Goal: Navigation & Orientation: Find specific page/section

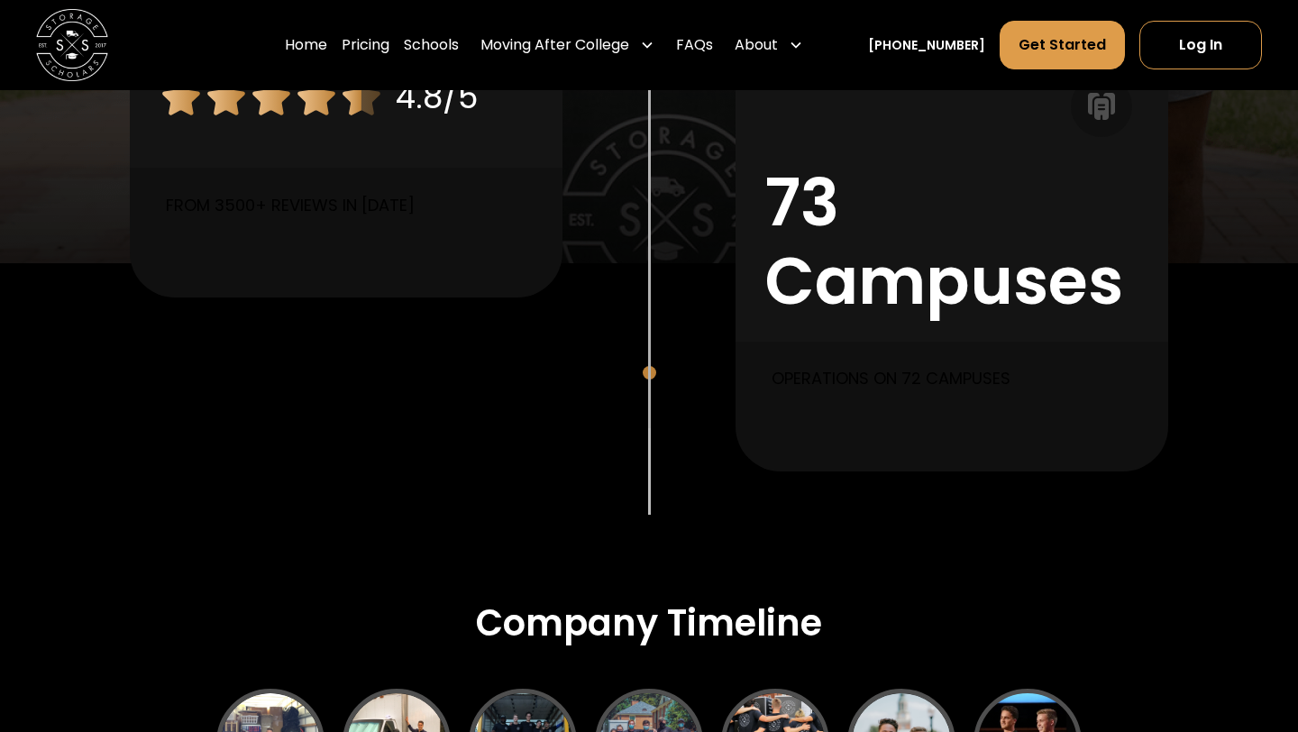
scroll to position [1013, 0]
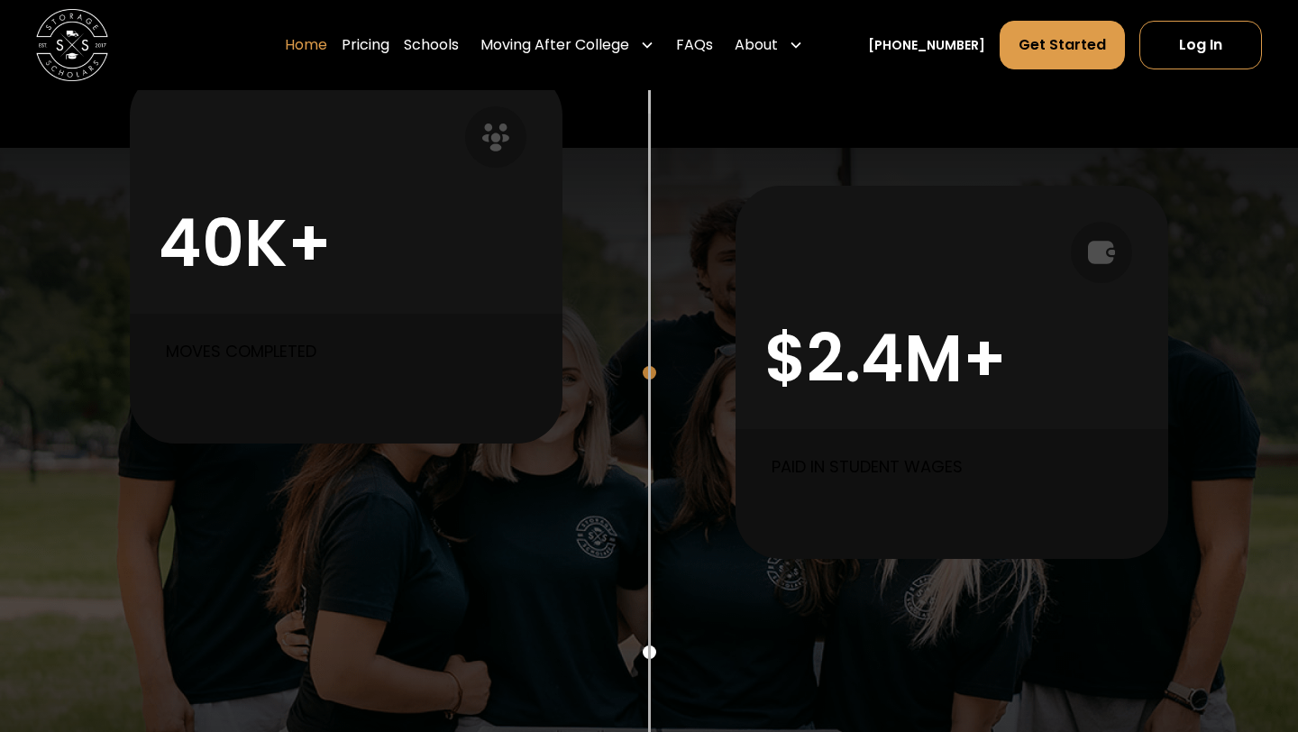
click at [327, 50] on link "Home" at bounding box center [306, 45] width 42 height 50
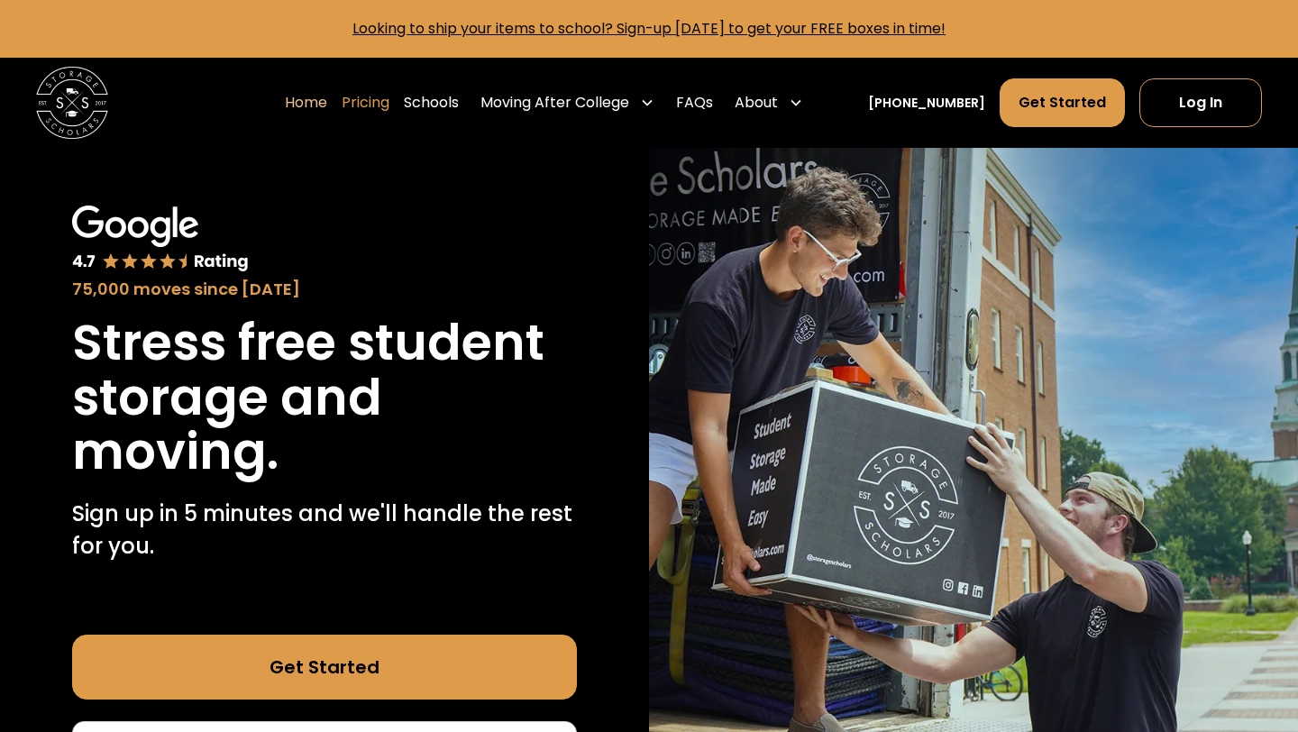
click at [389, 101] on link "Pricing" at bounding box center [366, 103] width 48 height 50
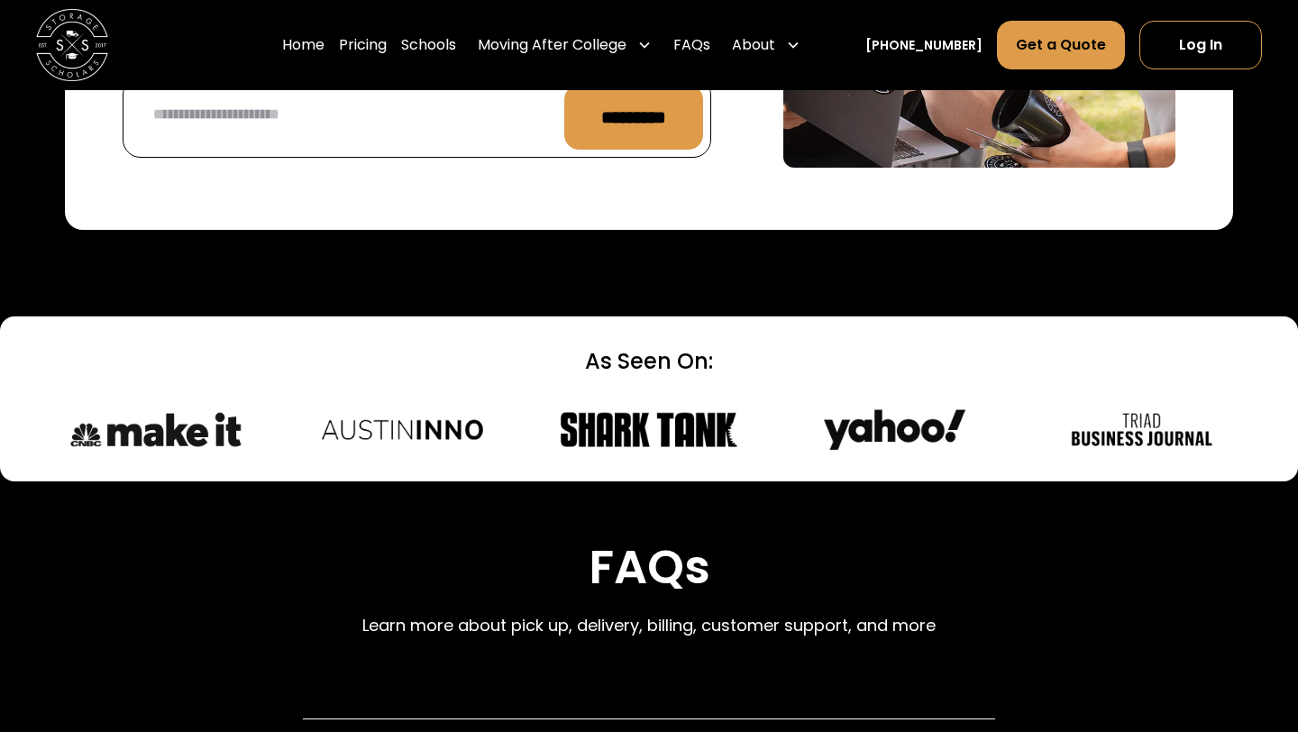
scroll to position [7494, 0]
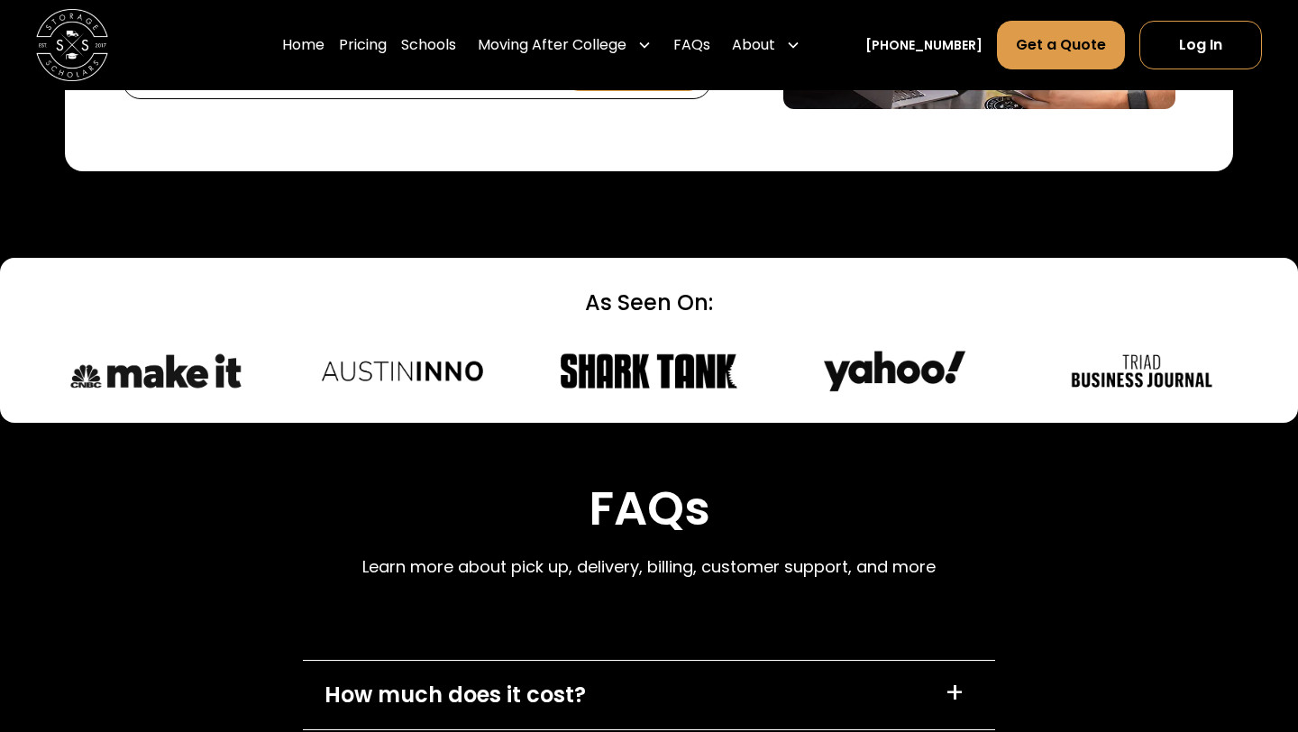
click at [525, 679] on div "How much does it cost?" at bounding box center [455, 695] width 261 height 32
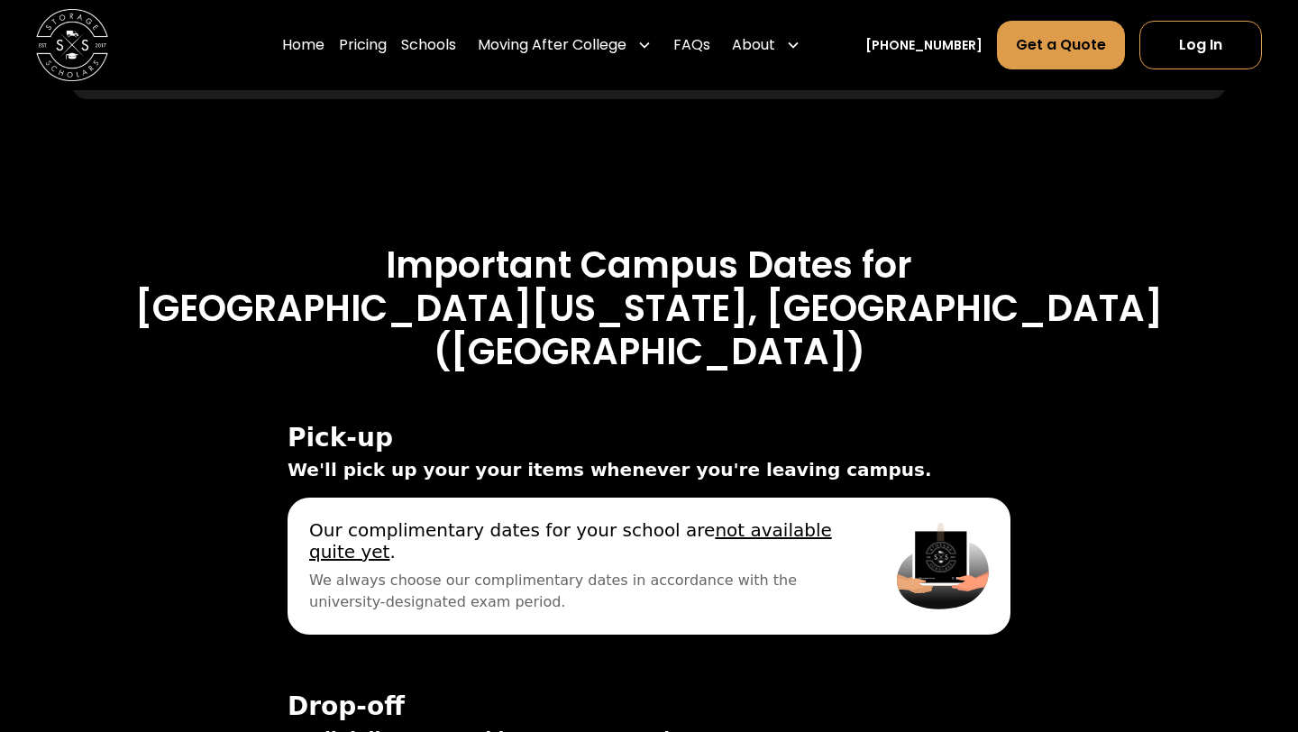
scroll to position [5516, 0]
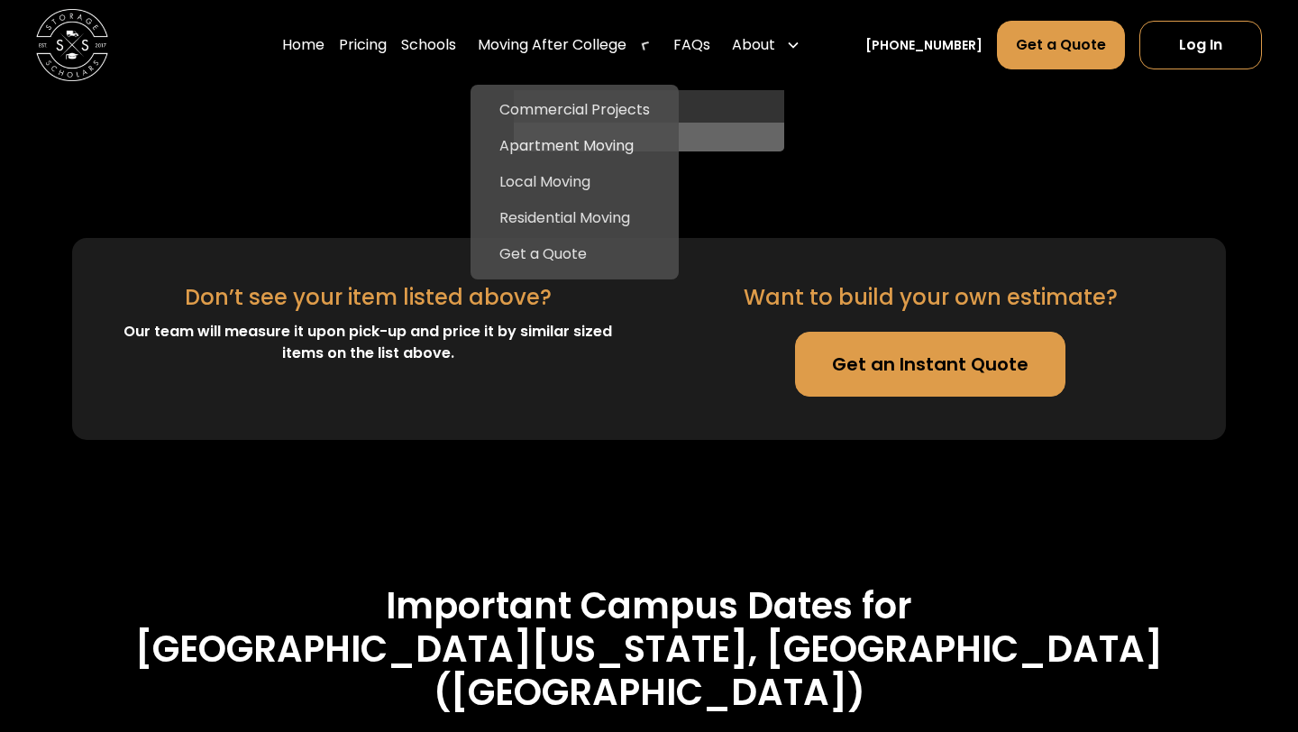
click at [566, 50] on div "Moving After College" at bounding box center [552, 45] width 149 height 22
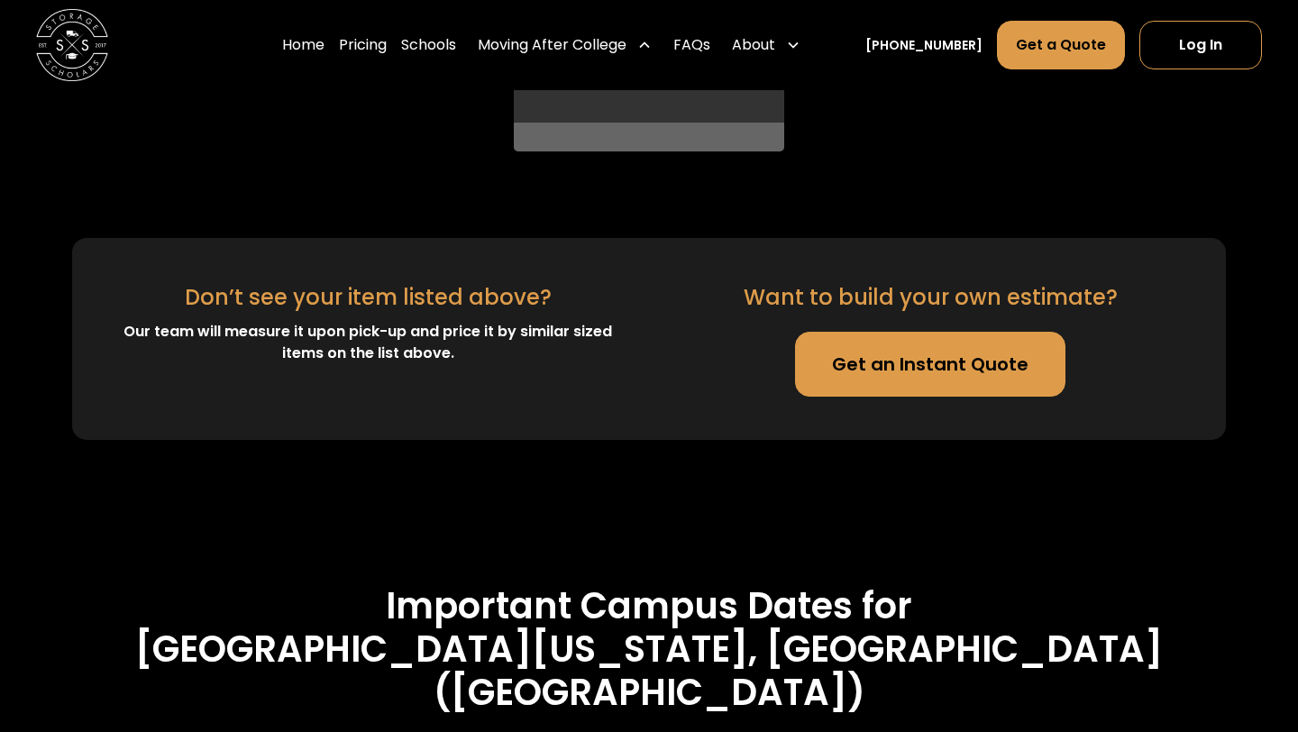
click at [570, 45] on div "Moving After College" at bounding box center [552, 45] width 149 height 22
click at [446, 35] on link "Schools" at bounding box center [428, 45] width 55 height 50
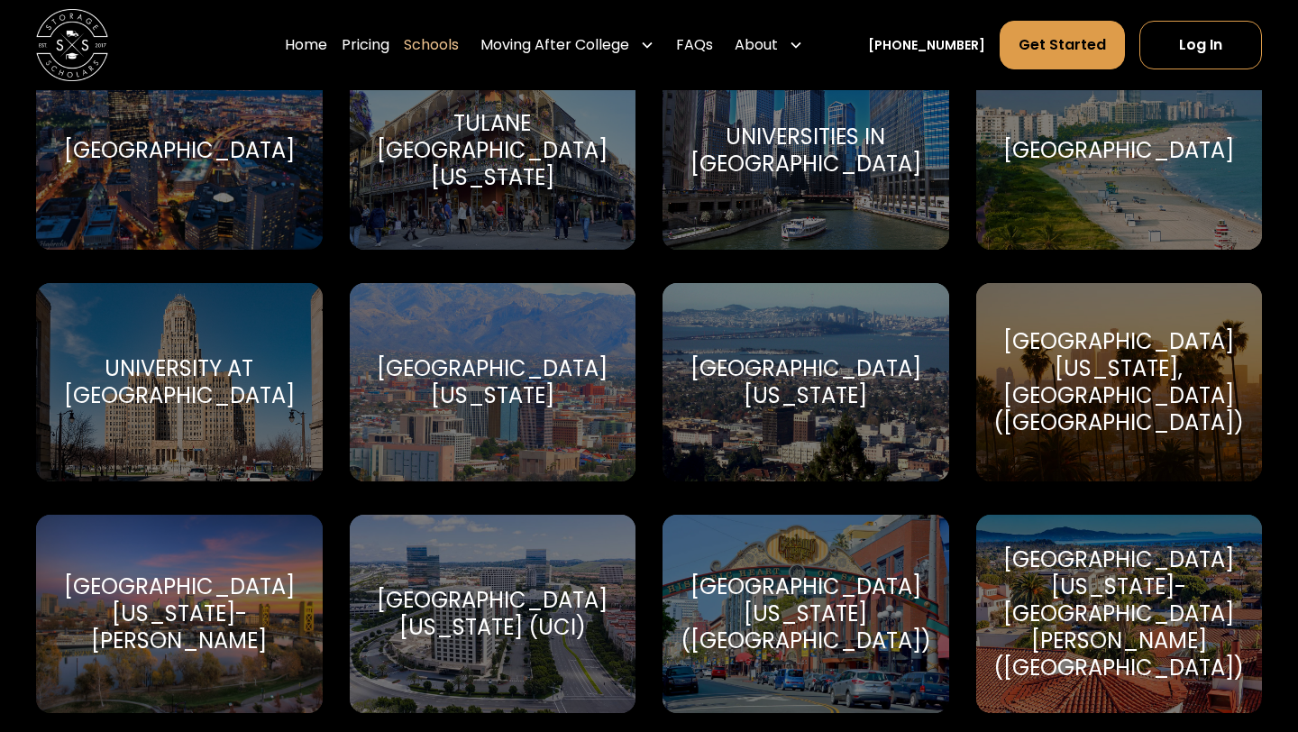
scroll to position [8023, 0]
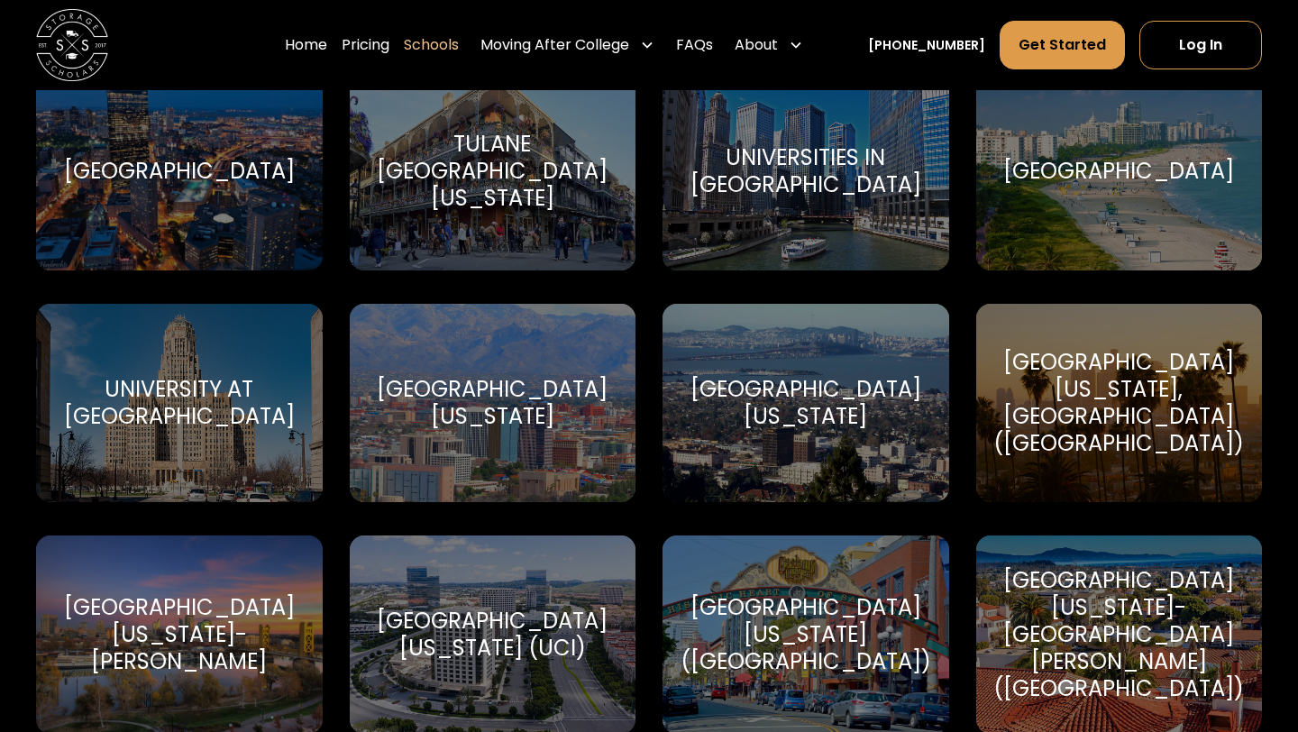
click at [1041, 343] on div "University of California, Los Angeles (UCLA) University of California, Los Ange…" at bounding box center [1119, 403] width 287 height 198
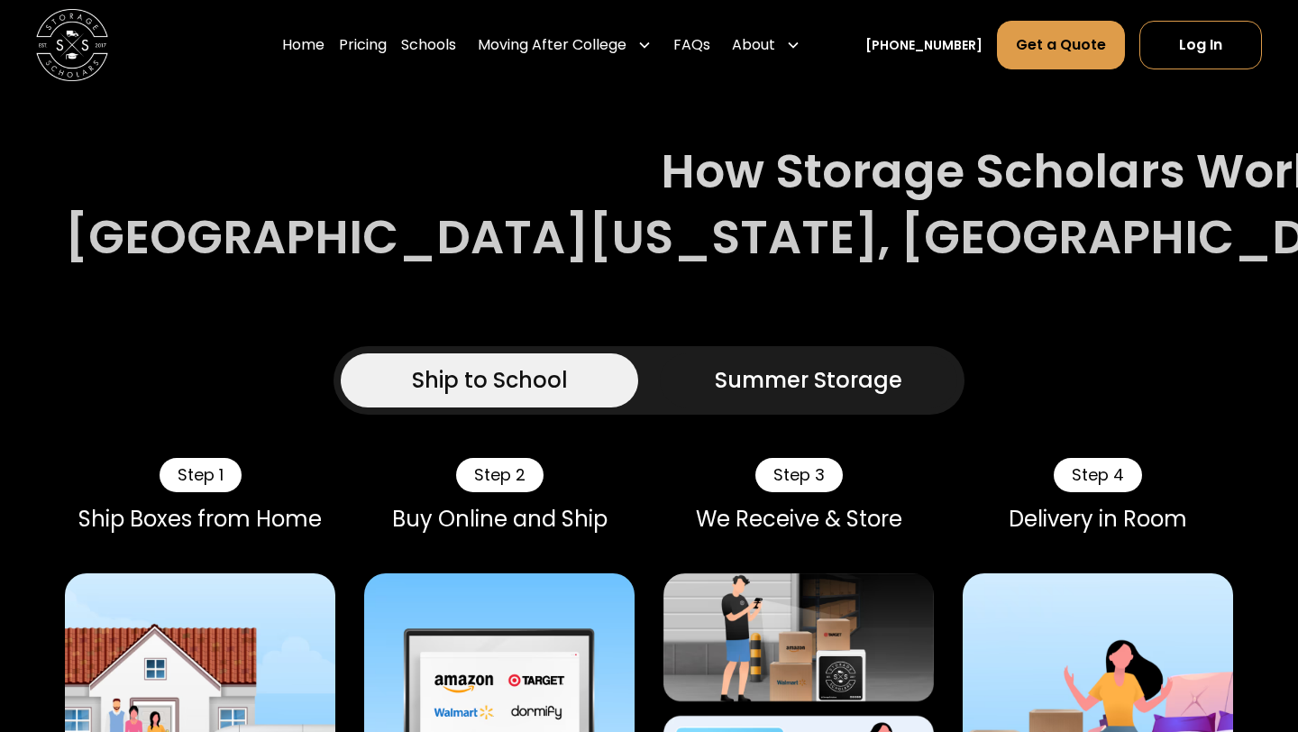
scroll to position [1184, 0]
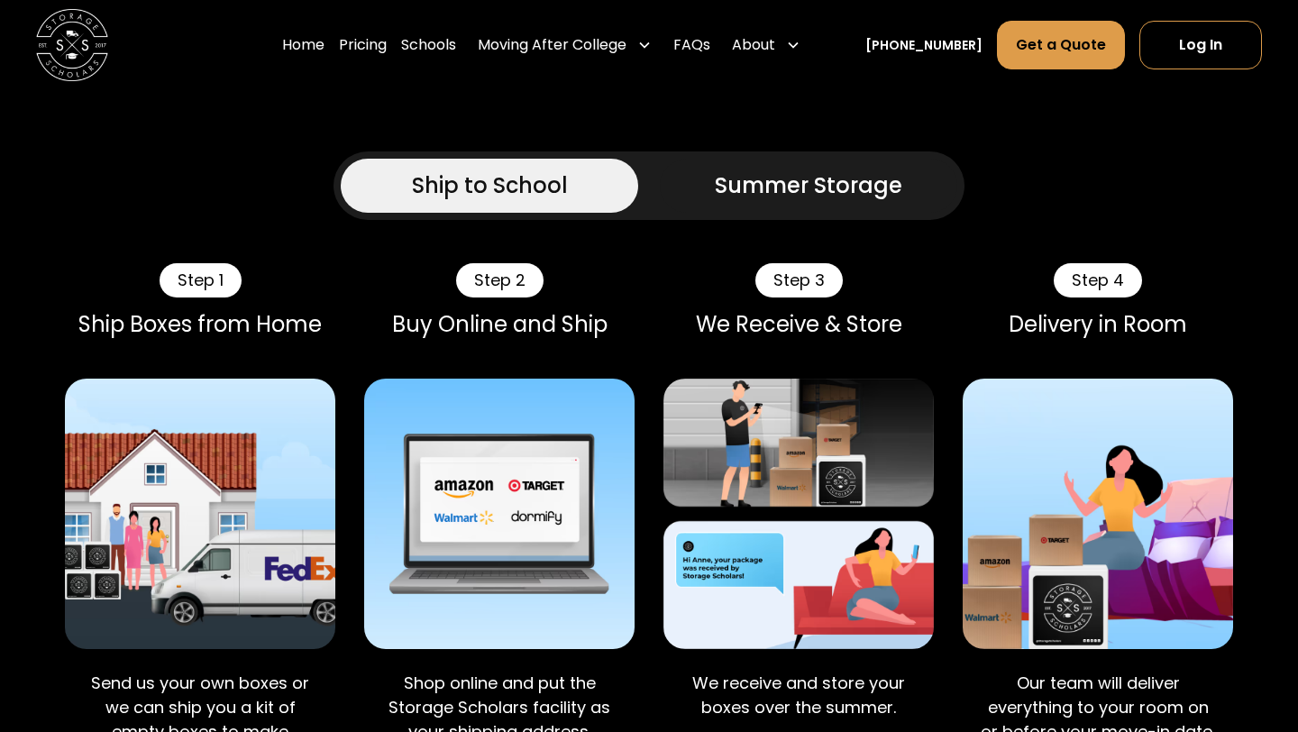
click at [883, 169] on div "Summer Storage" at bounding box center [808, 185] width 187 height 32
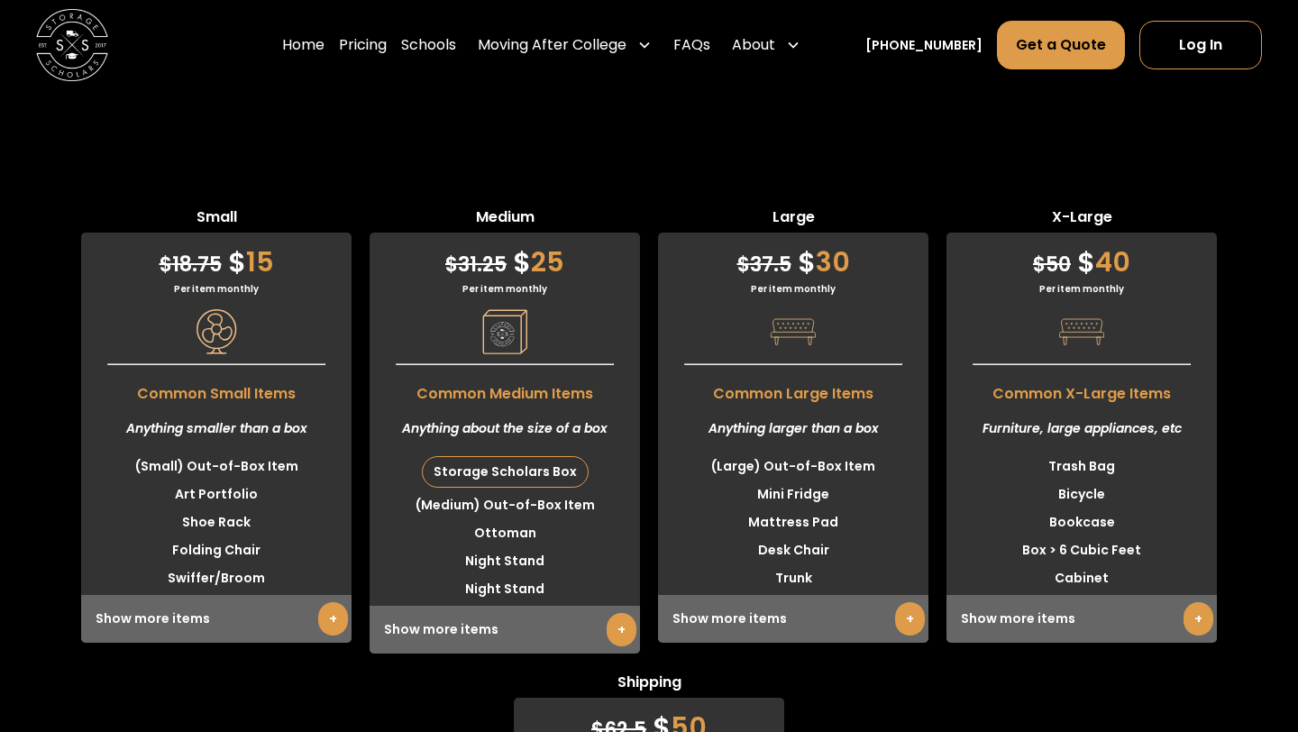
scroll to position [5420, 0]
